Goal: Task Accomplishment & Management: Use online tool/utility

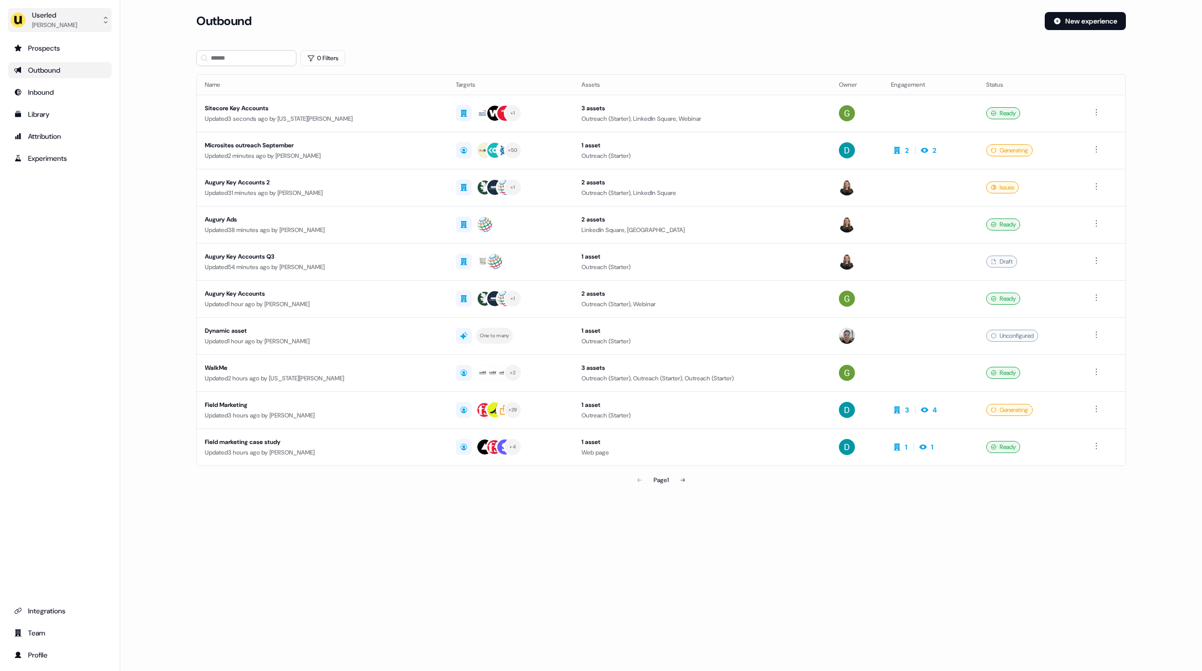
click at [67, 23] on div "Oliver Grogan" at bounding box center [54, 25] width 45 height 10
click at [61, 48] on div "Impersonate (Admin)" at bounding box center [59, 47] width 95 height 18
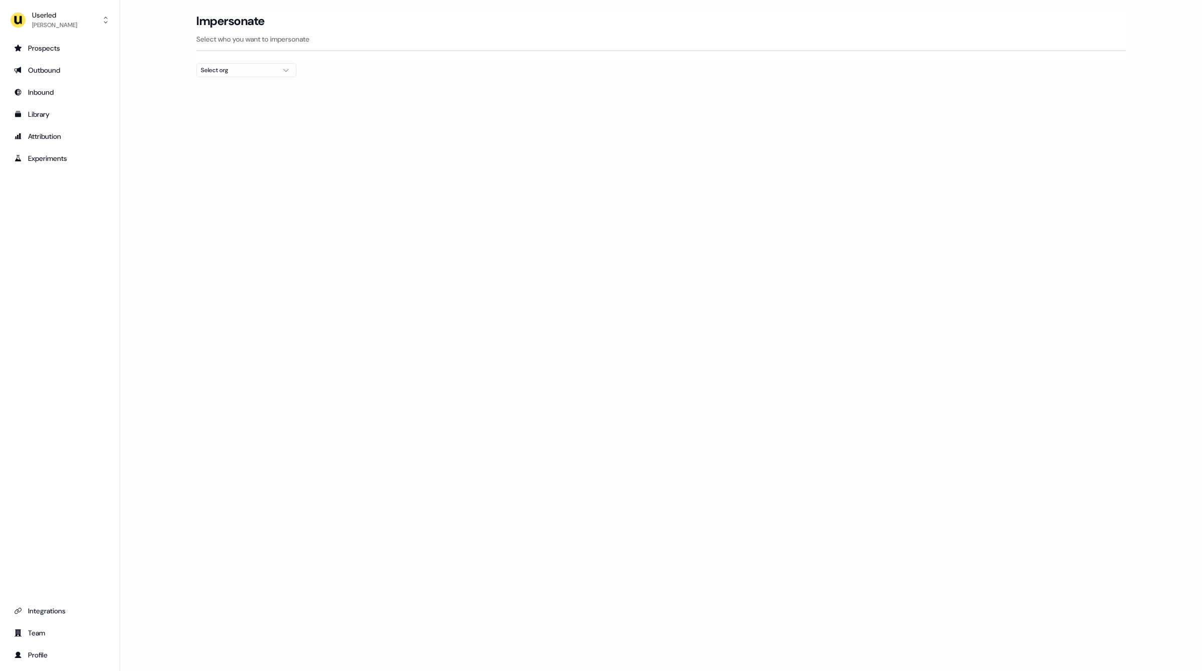
click at [248, 65] on div "Select org" at bounding box center [238, 70] width 75 height 10
click at [749, 43] on p "Select who you want to impersonate" at bounding box center [661, 39] width 930 height 10
